Goal: Task Accomplishment & Management: Manage account settings

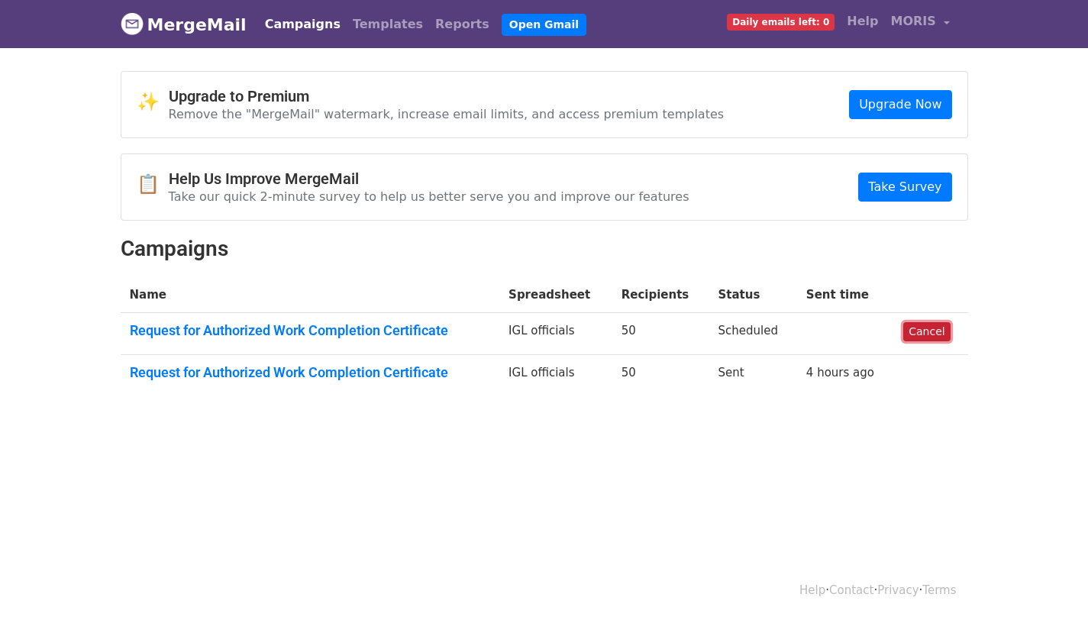
click at [918, 334] on link "Cancel" at bounding box center [926, 331] width 47 height 19
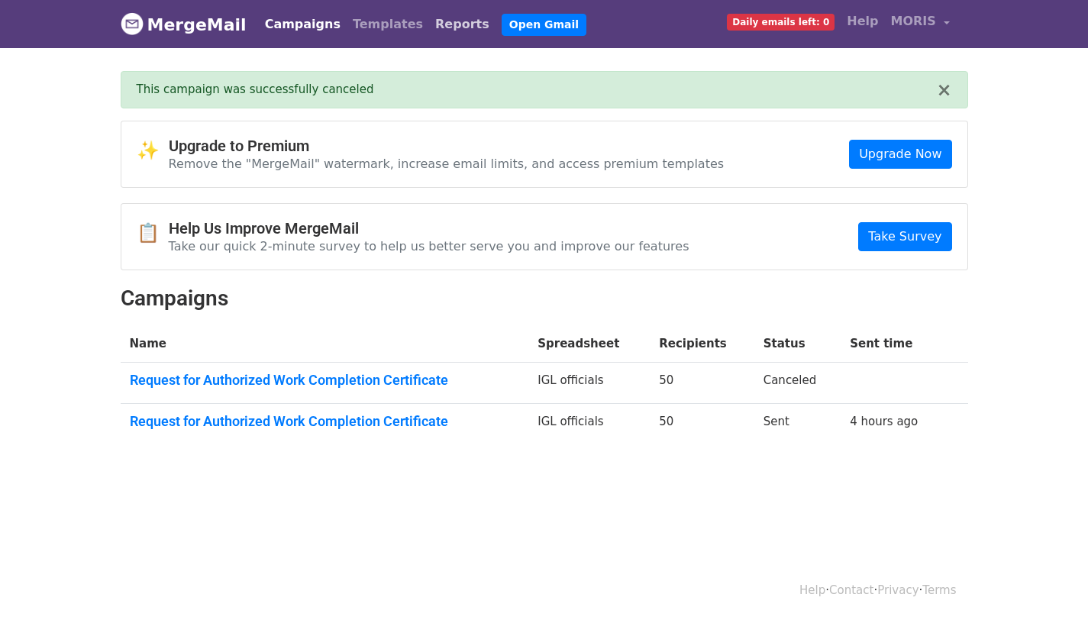
click at [429, 20] on link "Reports" at bounding box center [462, 24] width 66 height 31
